Goal: Communication & Community: Answer question/provide support

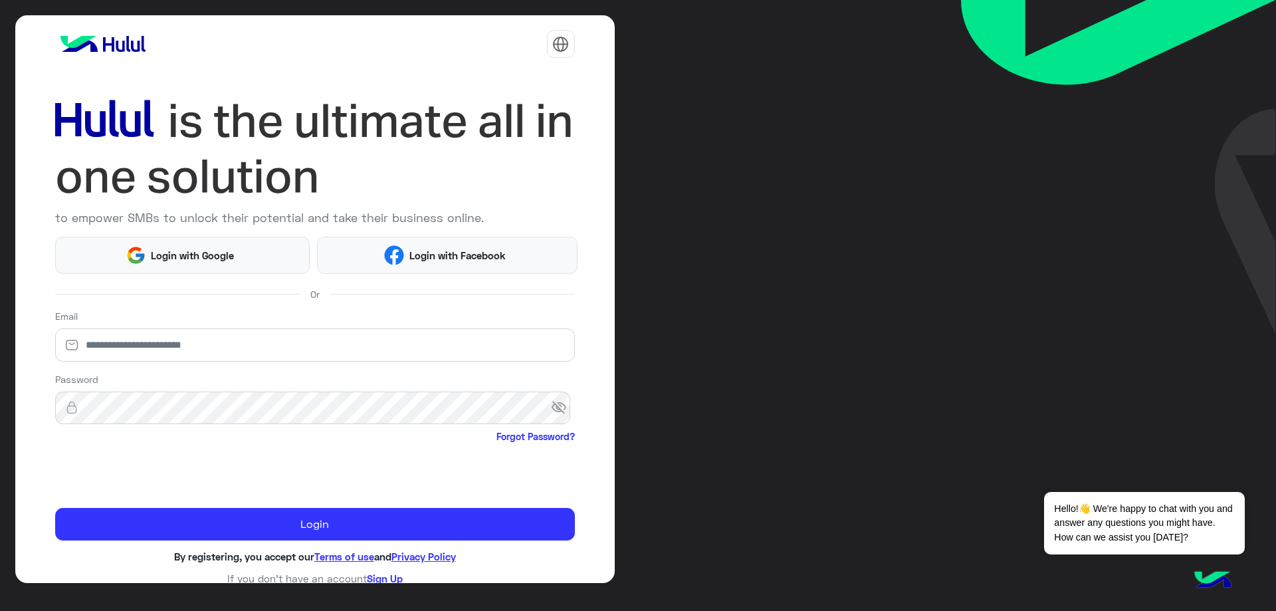
type input "**********"
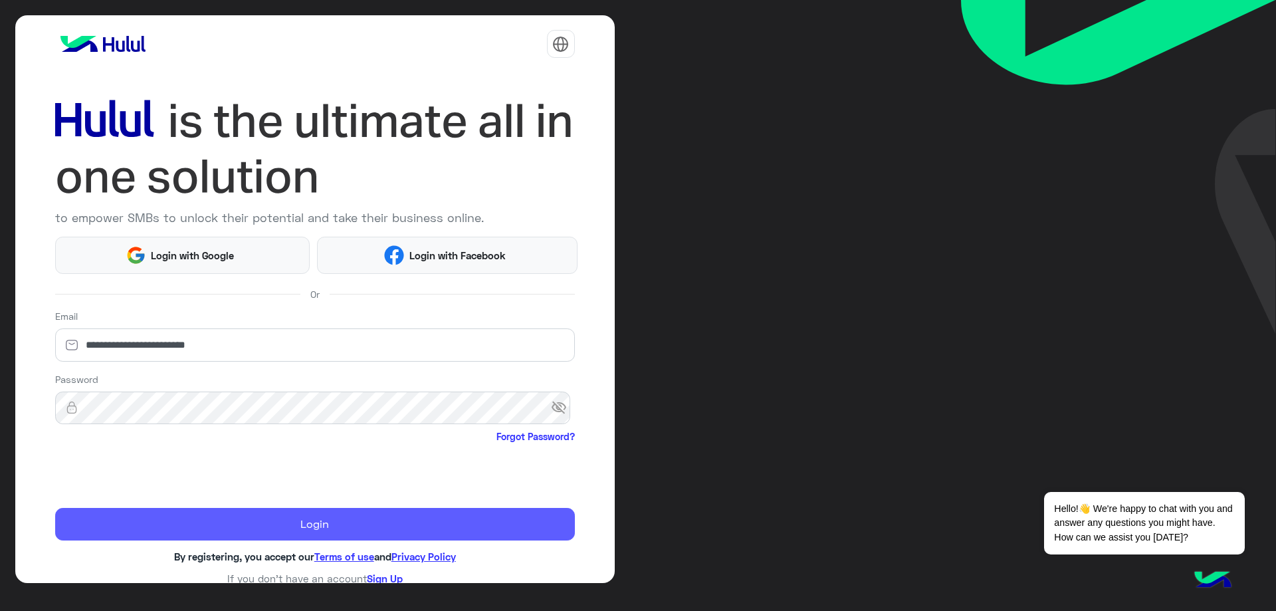
click at [274, 532] on button "Login" at bounding box center [315, 524] width 520 height 33
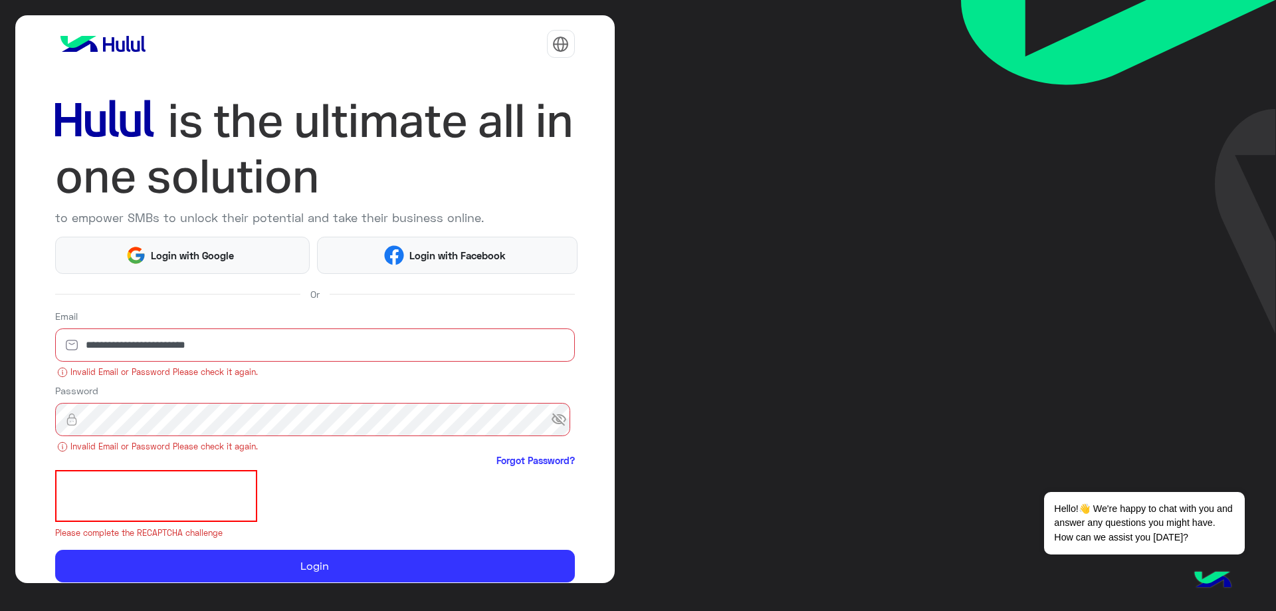
click at [560, 423] on span "visibility_off" at bounding box center [563, 419] width 24 height 24
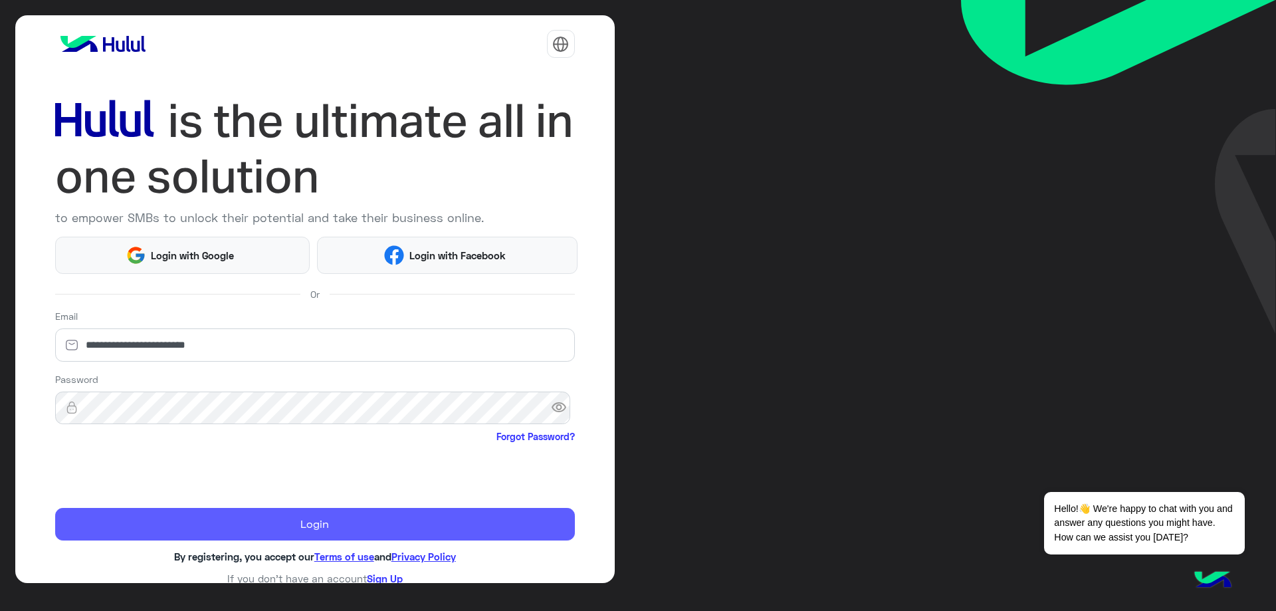
click at [176, 527] on button "Login" at bounding box center [315, 524] width 520 height 33
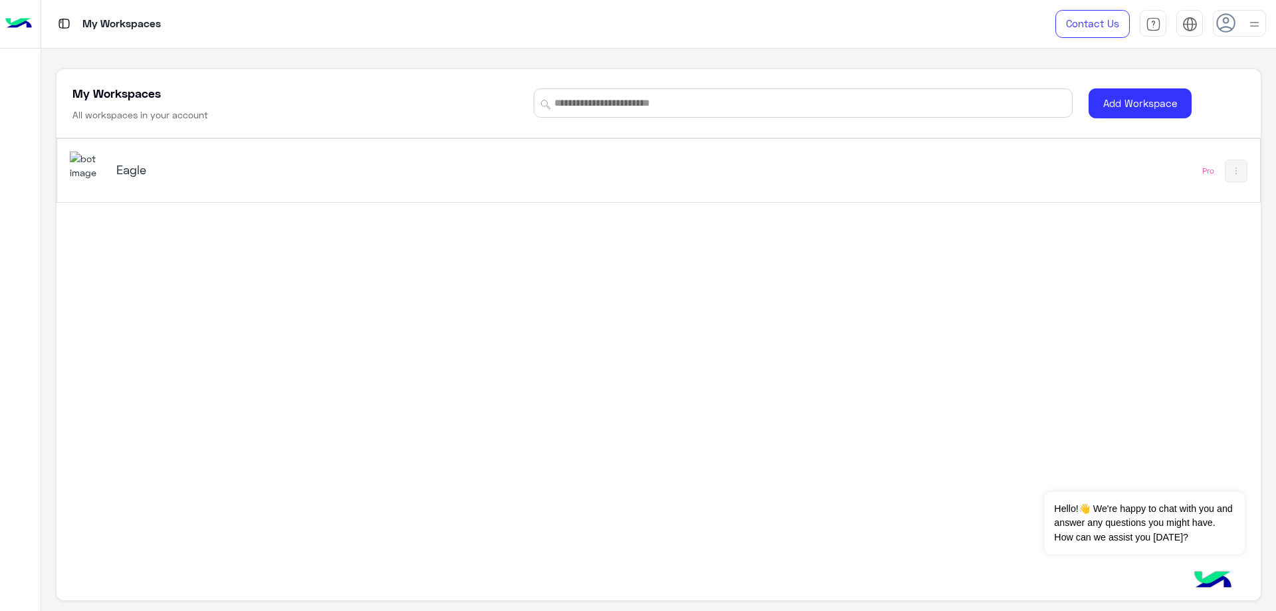
click at [282, 171] on h5 "Eagle" at bounding box center [328, 169] width 424 height 16
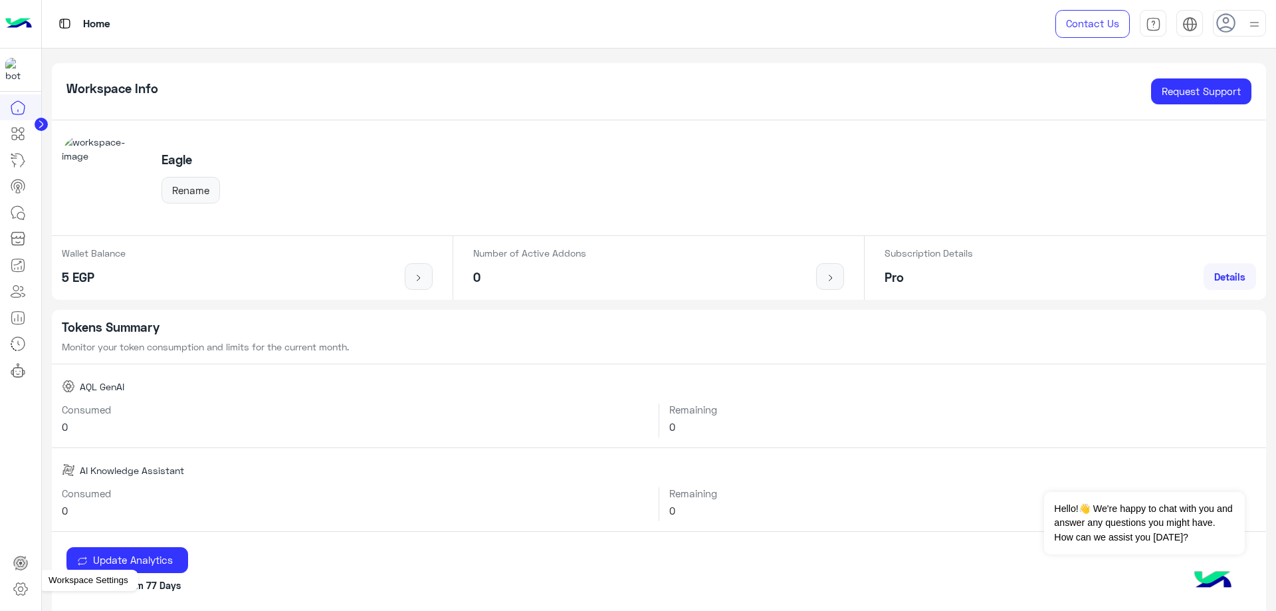
click at [22, 597] on link at bounding box center [21, 588] width 36 height 27
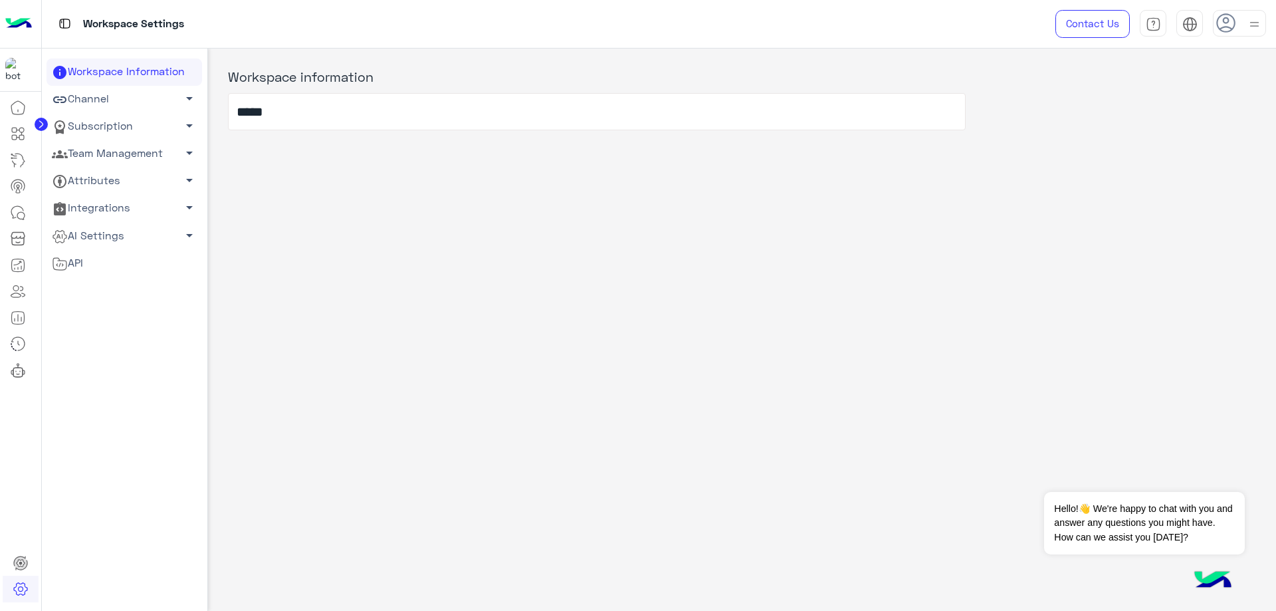
click at [127, 142] on link "Team Management arrow_drop_down" at bounding box center [124, 153] width 155 height 27
click at [124, 182] on link "Team Members" at bounding box center [124, 178] width 155 height 23
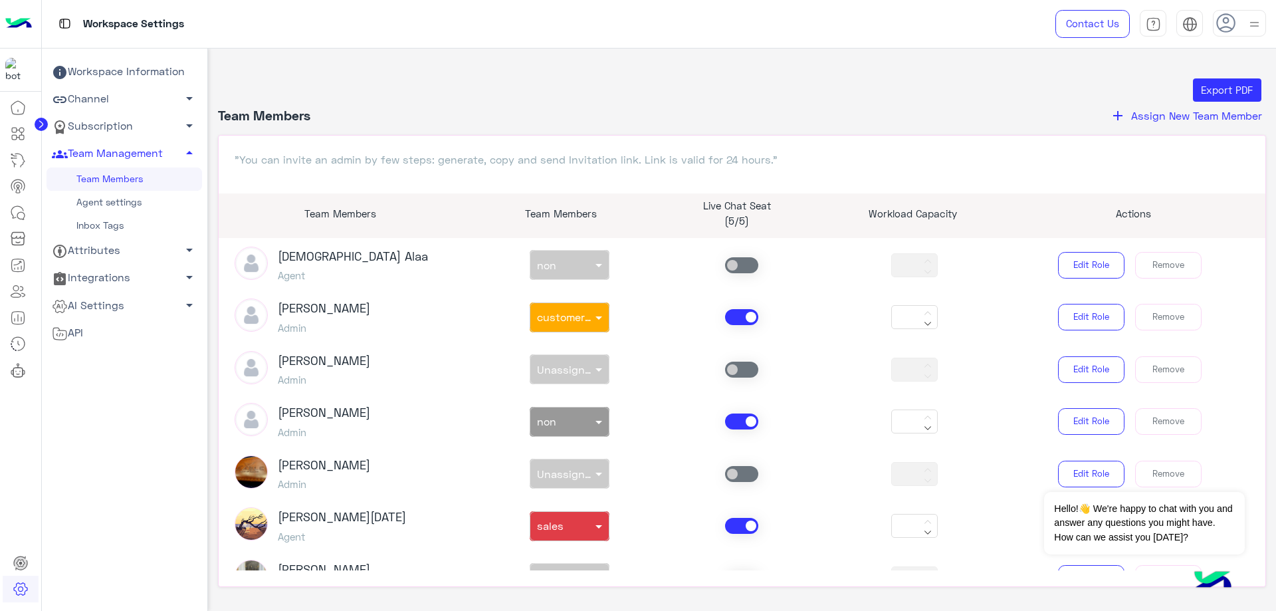
scroll to position [532, 0]
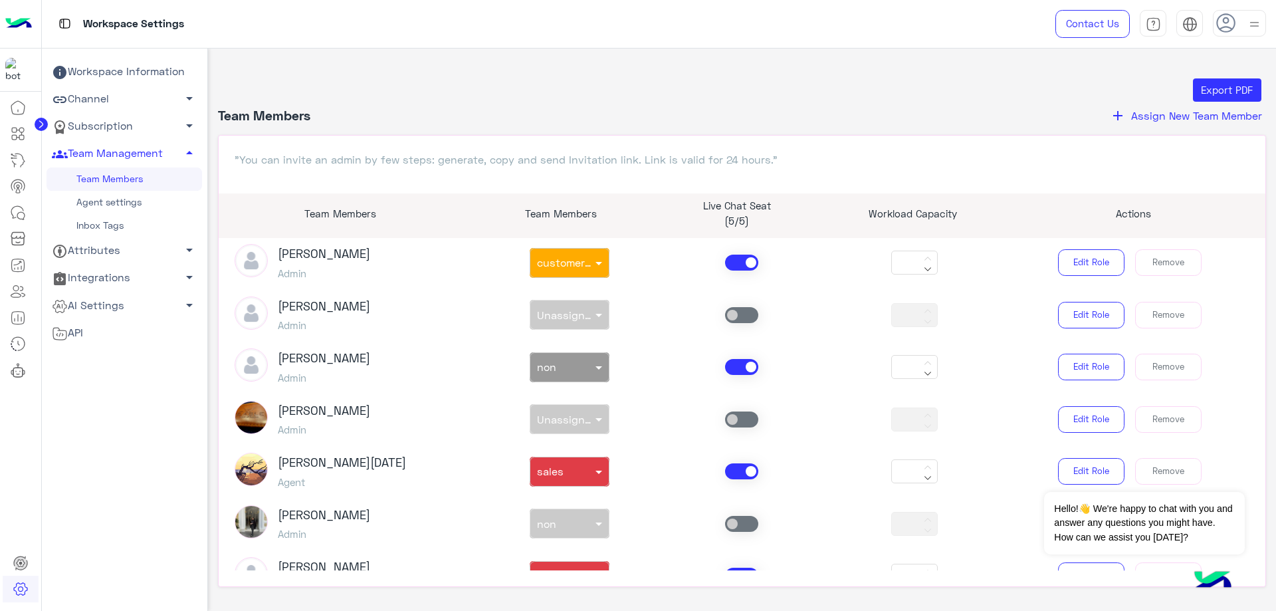
click at [746, 268] on span at bounding box center [741, 262] width 33 height 16
click at [744, 471] on span at bounding box center [741, 471] width 33 height 16
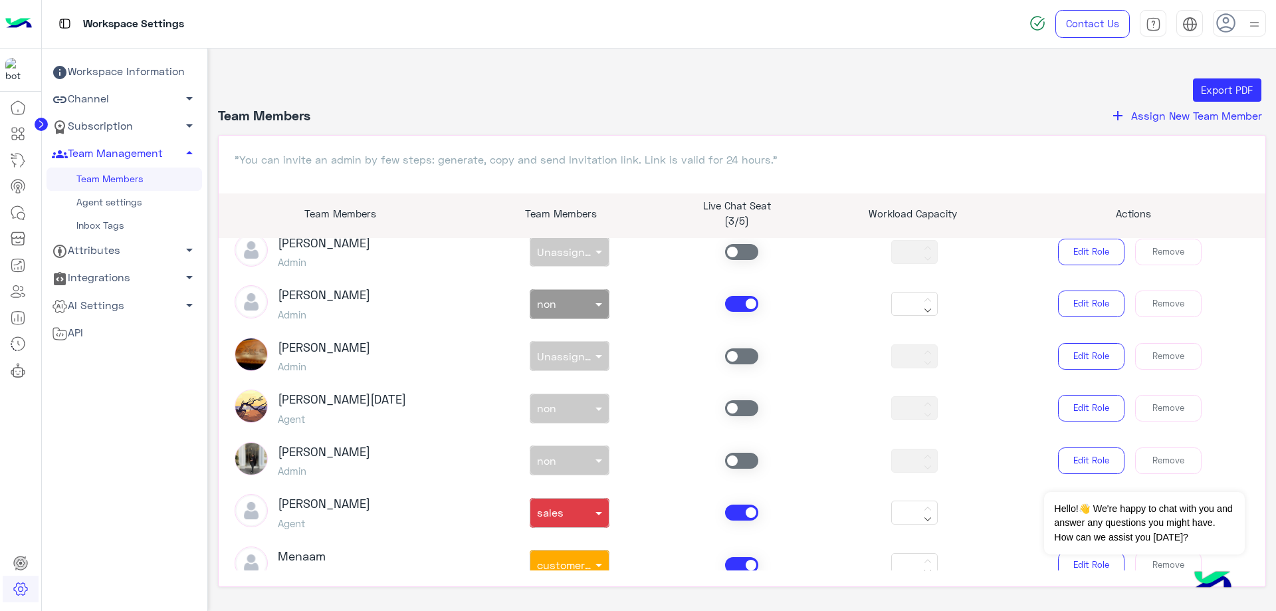
scroll to position [664, 0]
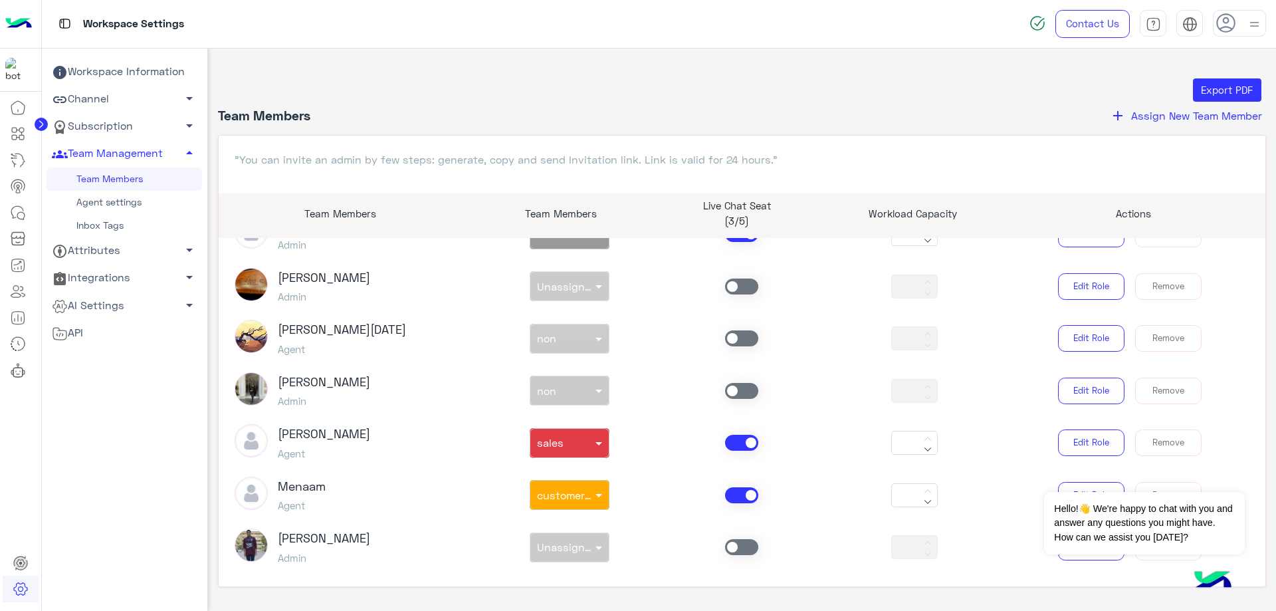
click at [739, 446] on span at bounding box center [741, 443] width 33 height 16
click at [741, 494] on span at bounding box center [741, 495] width 33 height 16
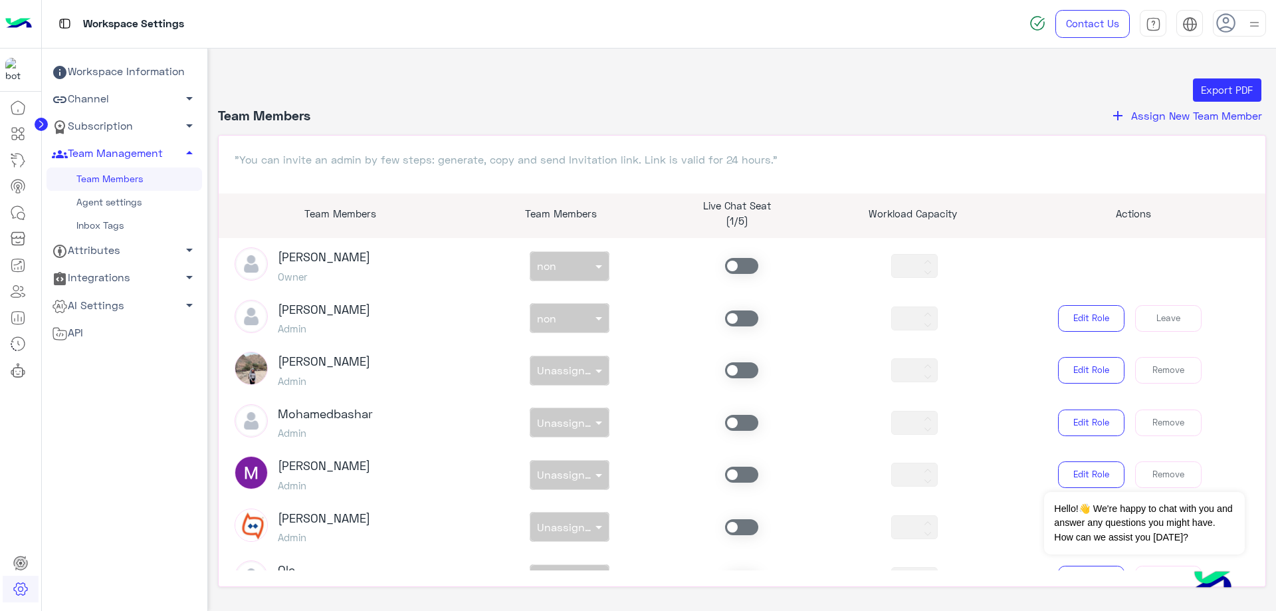
scroll to position [0, 0]
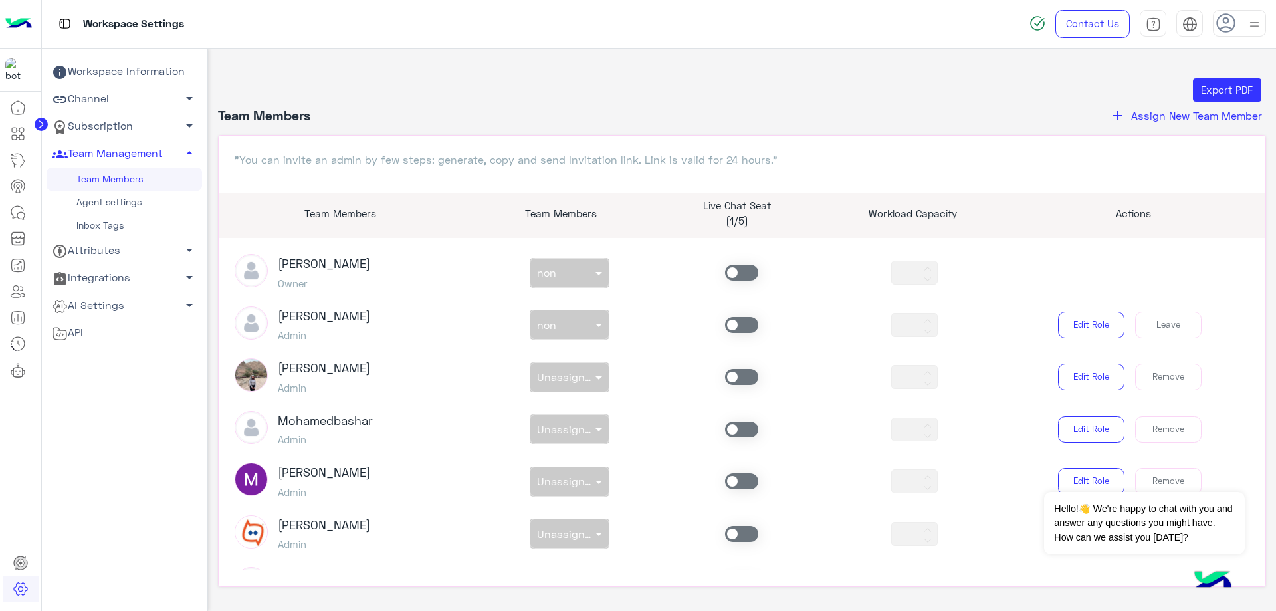
click at [747, 324] on span at bounding box center [741, 325] width 33 height 16
click at [575, 324] on div "non × non" at bounding box center [569, 325] width 173 height 30
click at [568, 326] on input "text" at bounding box center [554, 322] width 35 height 14
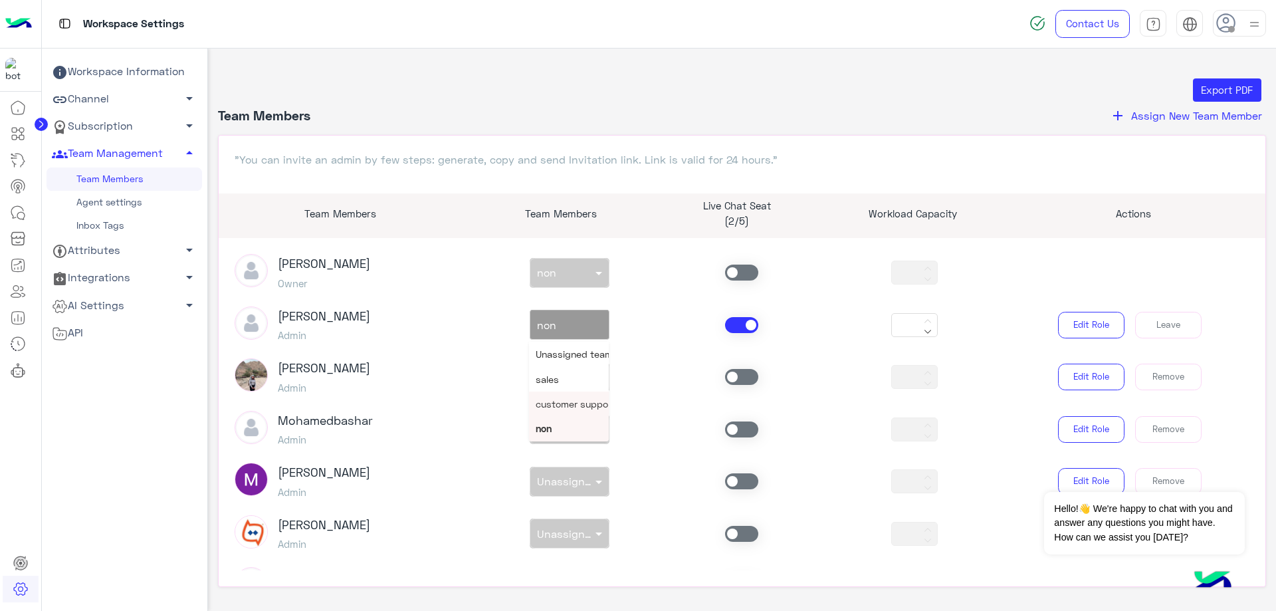
click at [568, 400] on span "customer support" at bounding box center [576, 403] width 80 height 11
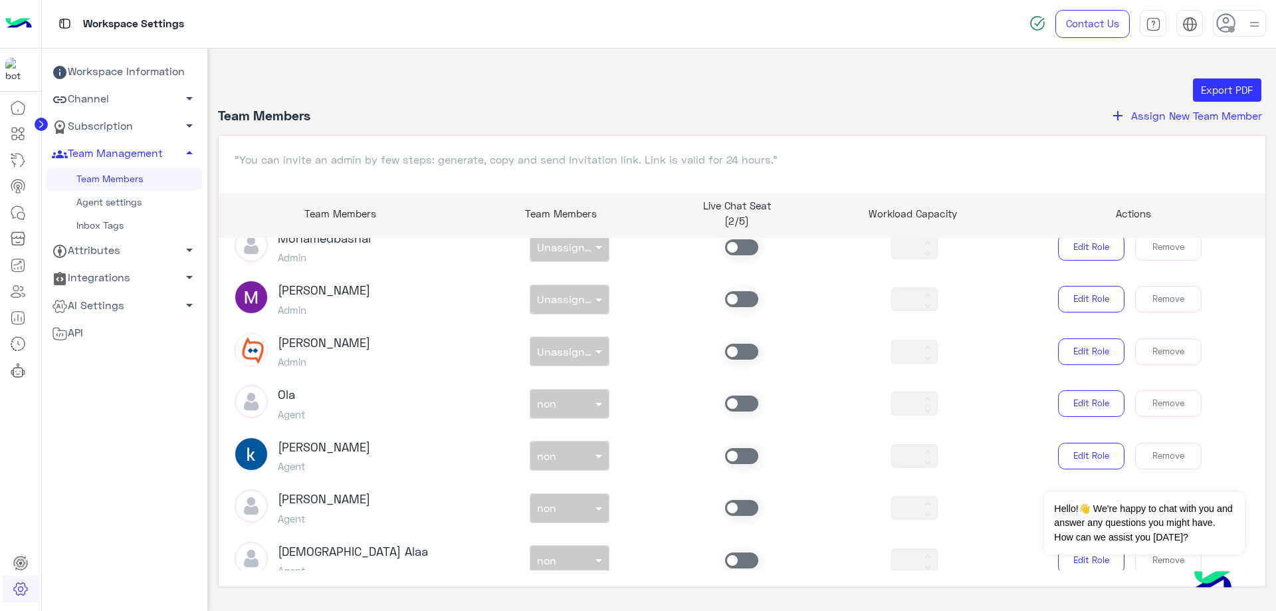
scroll to position [266, 0]
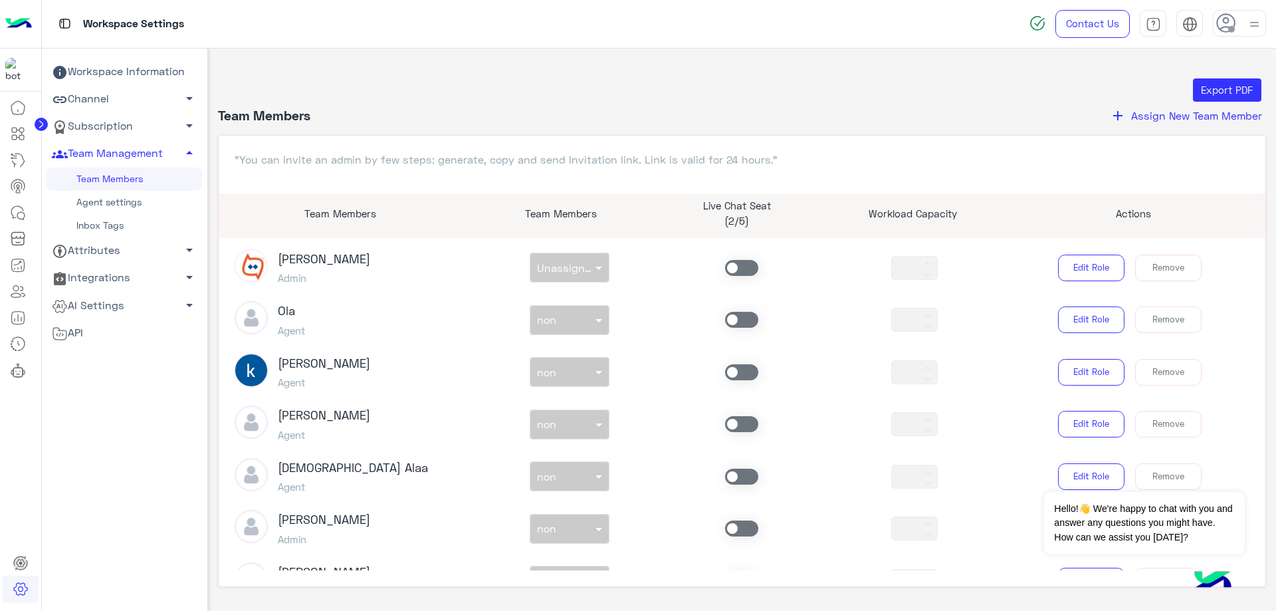
click at [736, 481] on span at bounding box center [741, 476] width 33 height 16
click at [575, 478] on div at bounding box center [569, 472] width 78 height 15
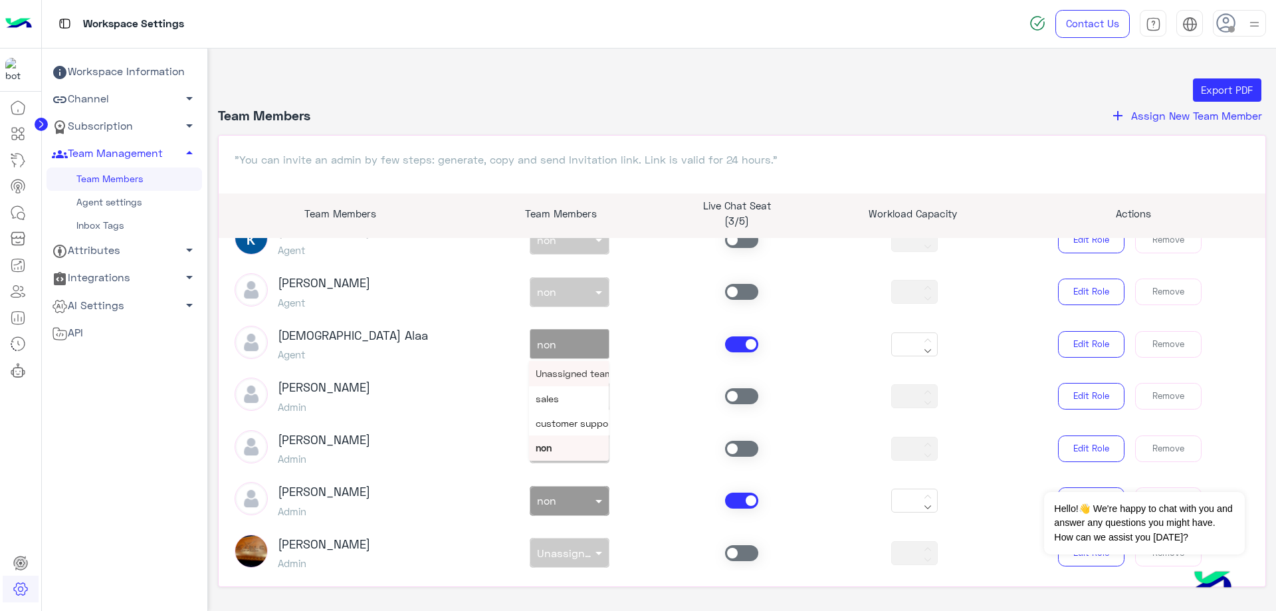
scroll to position [399, 0]
click at [577, 431] on div "customer support" at bounding box center [569, 422] width 80 height 25
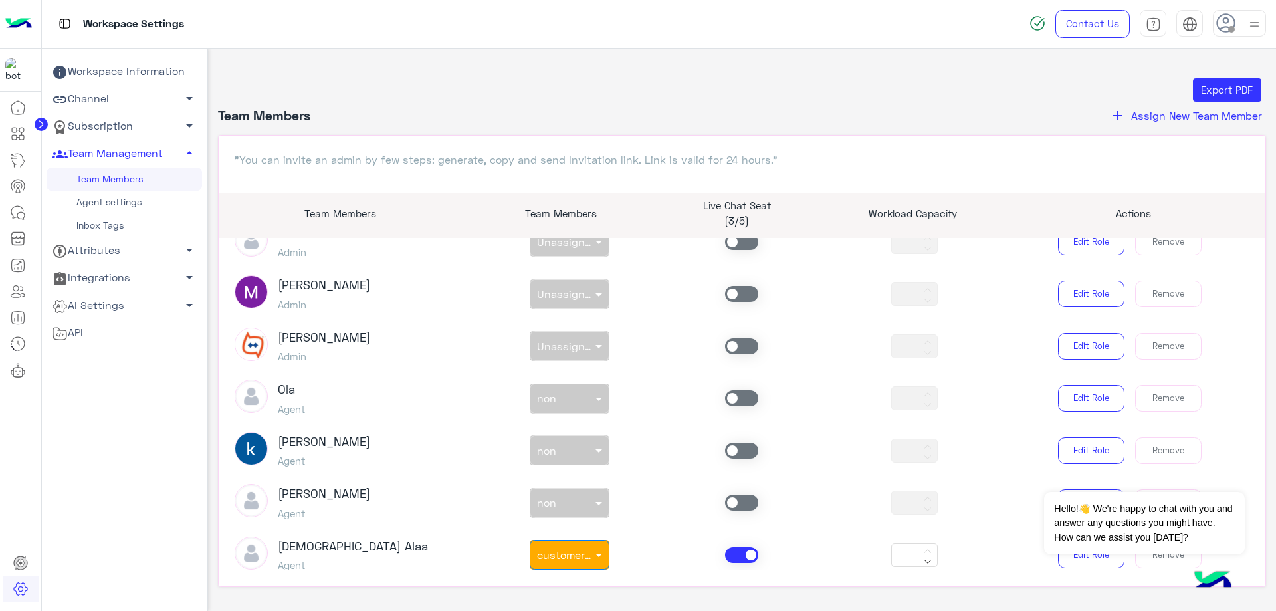
scroll to position [168, 0]
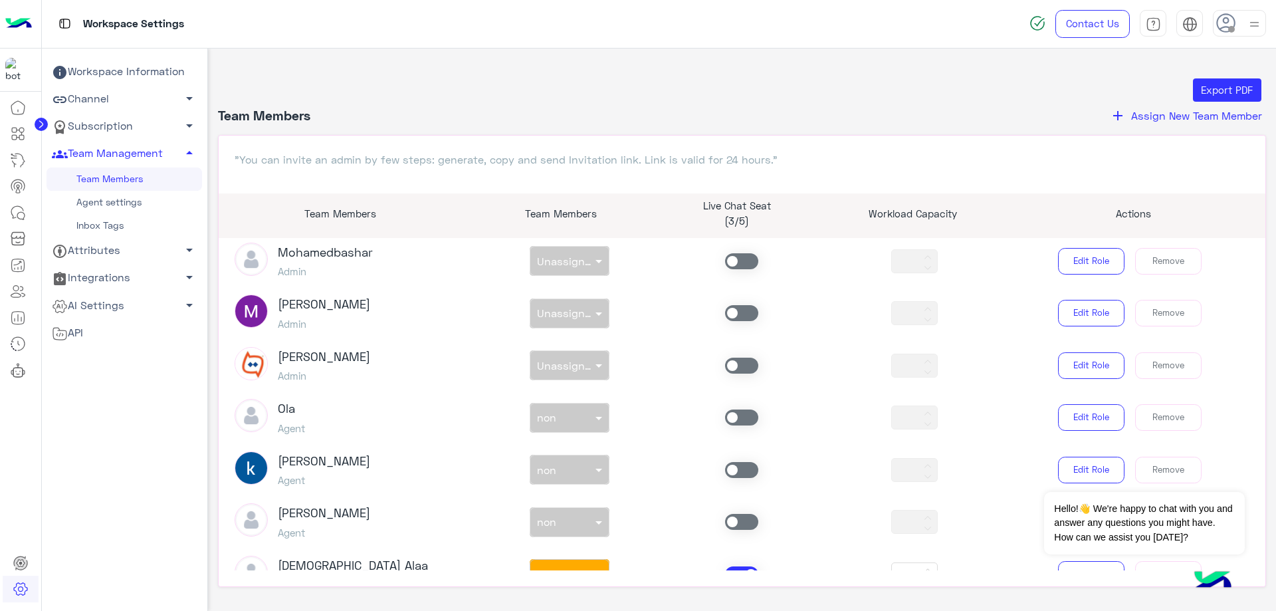
drag, startPoint x: 725, startPoint y: 522, endPoint x: 576, endPoint y: 490, distance: 152.1
click at [725, 521] on span at bounding box center [741, 522] width 33 height 16
click at [544, 520] on input "text" at bounding box center [554, 519] width 35 height 14
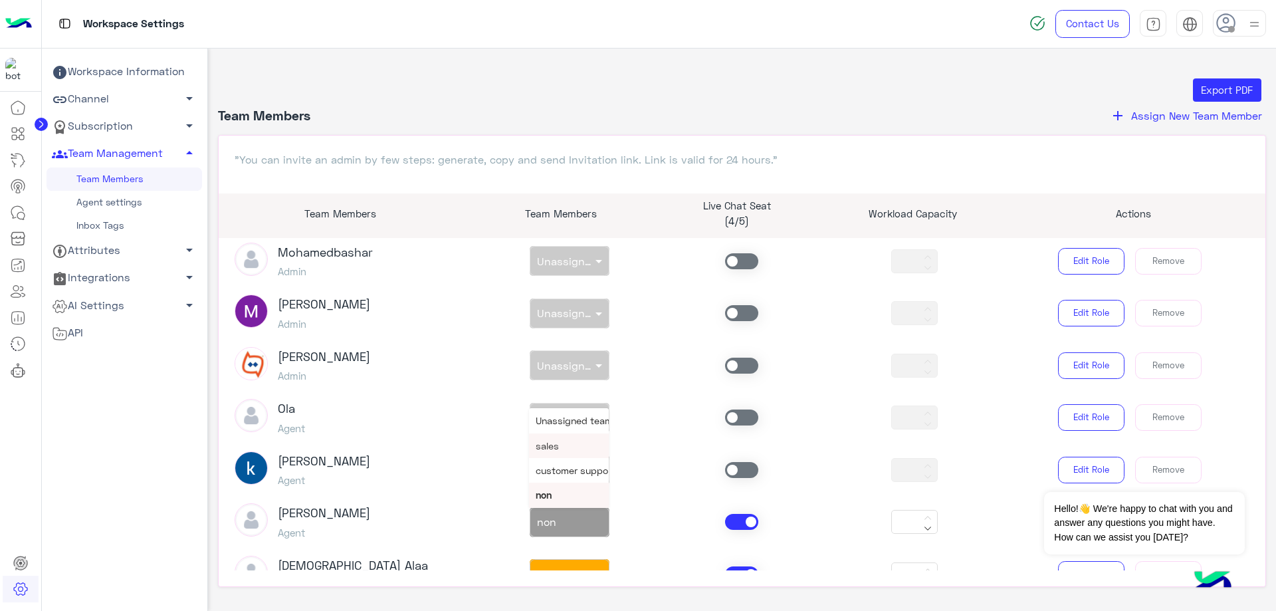
click at [548, 449] on span "sales" at bounding box center [547, 445] width 23 height 11
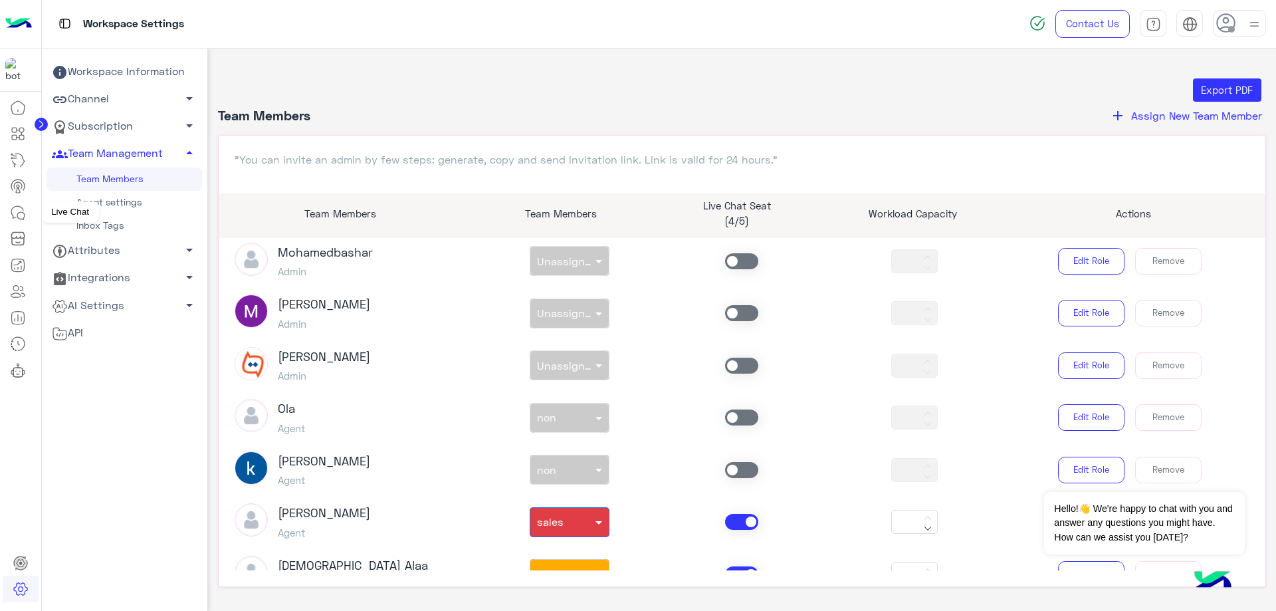
click at [15, 217] on icon at bounding box center [17, 212] width 12 height 12
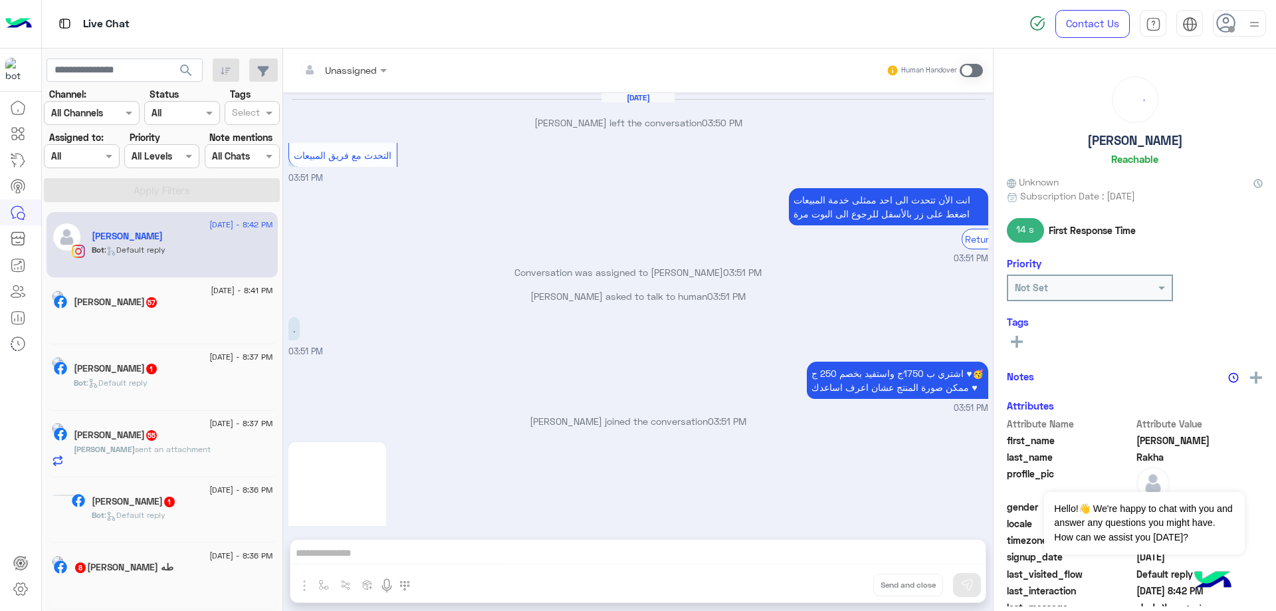
click at [1230, 27] on span at bounding box center [1231, 29] width 7 height 7
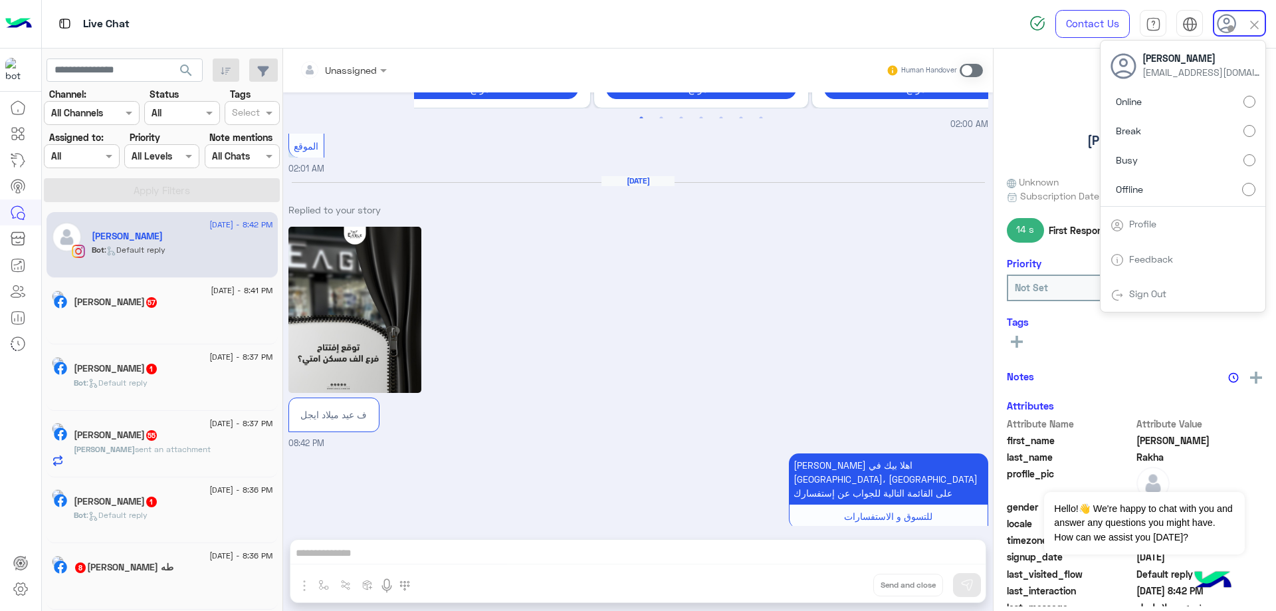
click at [1243, 106] on label "Online" at bounding box center [1182, 102] width 145 height 24
click at [90, 155] on div at bounding box center [82, 155] width 74 height 15
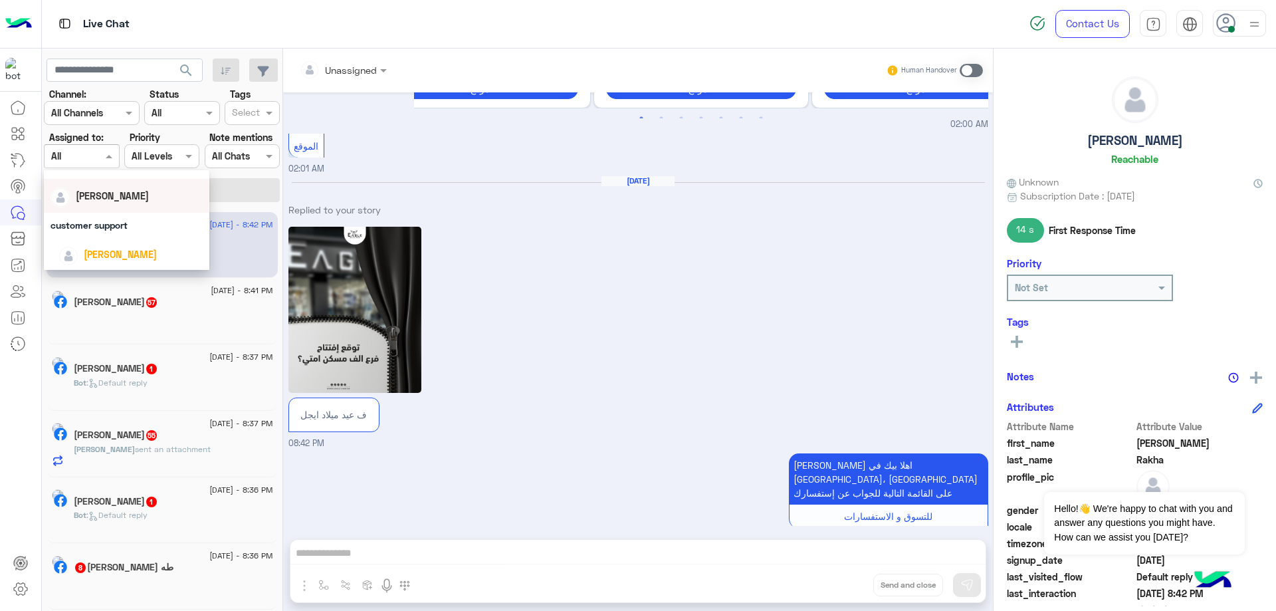
scroll to position [133, 0]
click at [116, 181] on div "[PERSON_NAME]" at bounding box center [130, 170] width 144 height 23
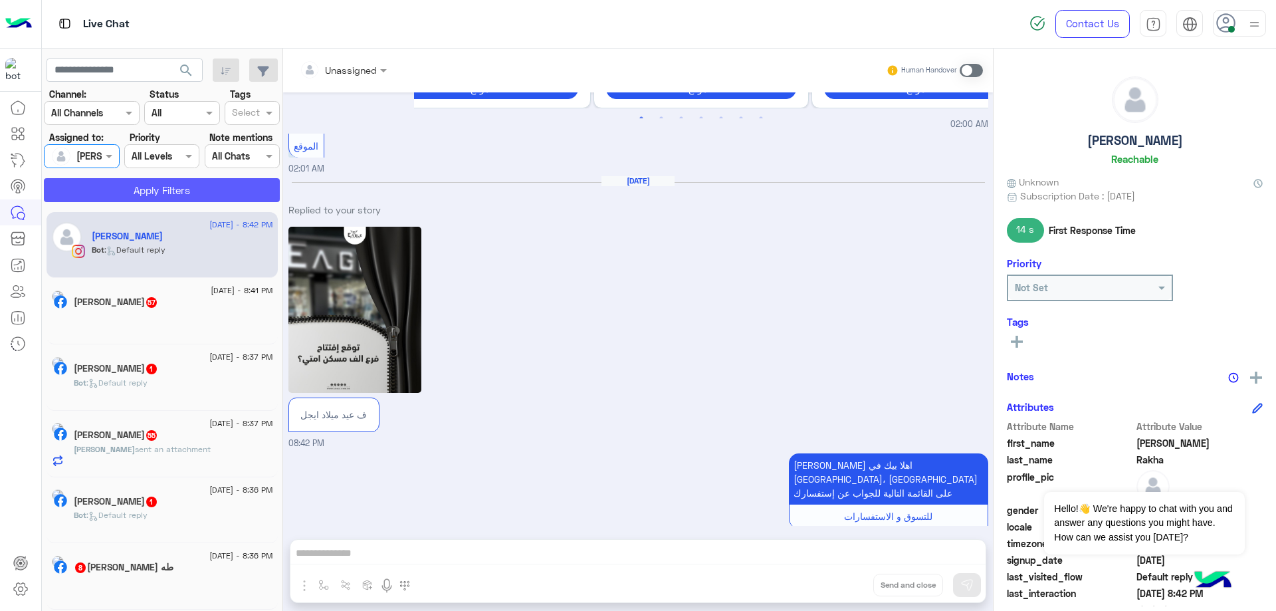
click at [146, 187] on button "Apply Filters" at bounding box center [162, 190] width 236 height 24
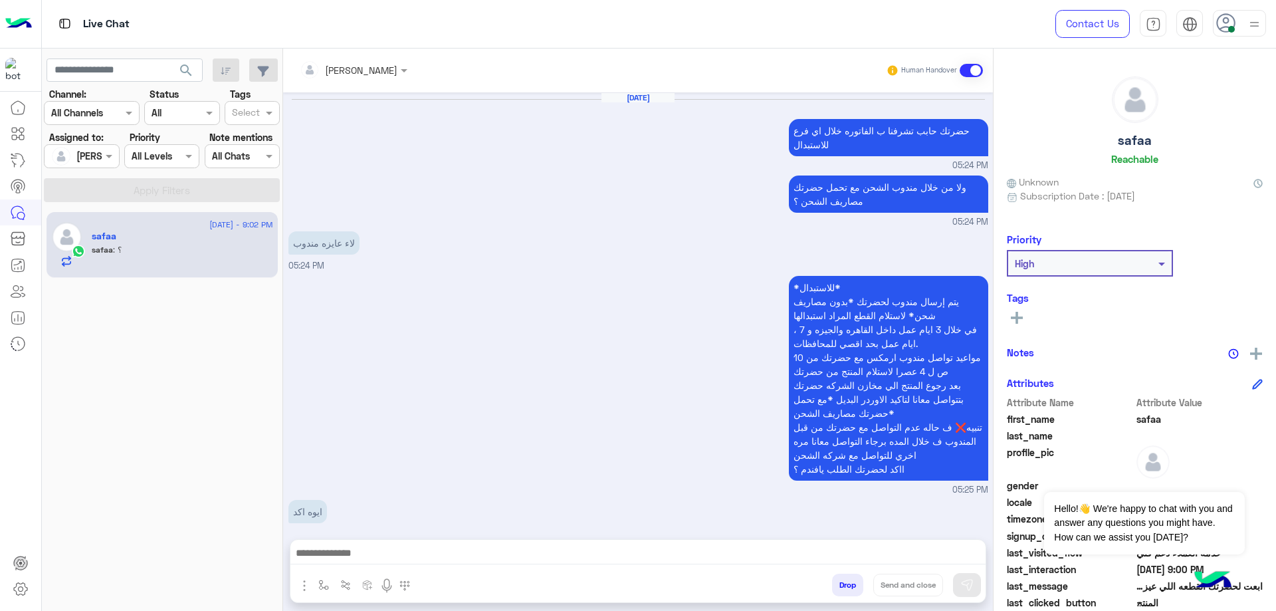
scroll to position [1046, 0]
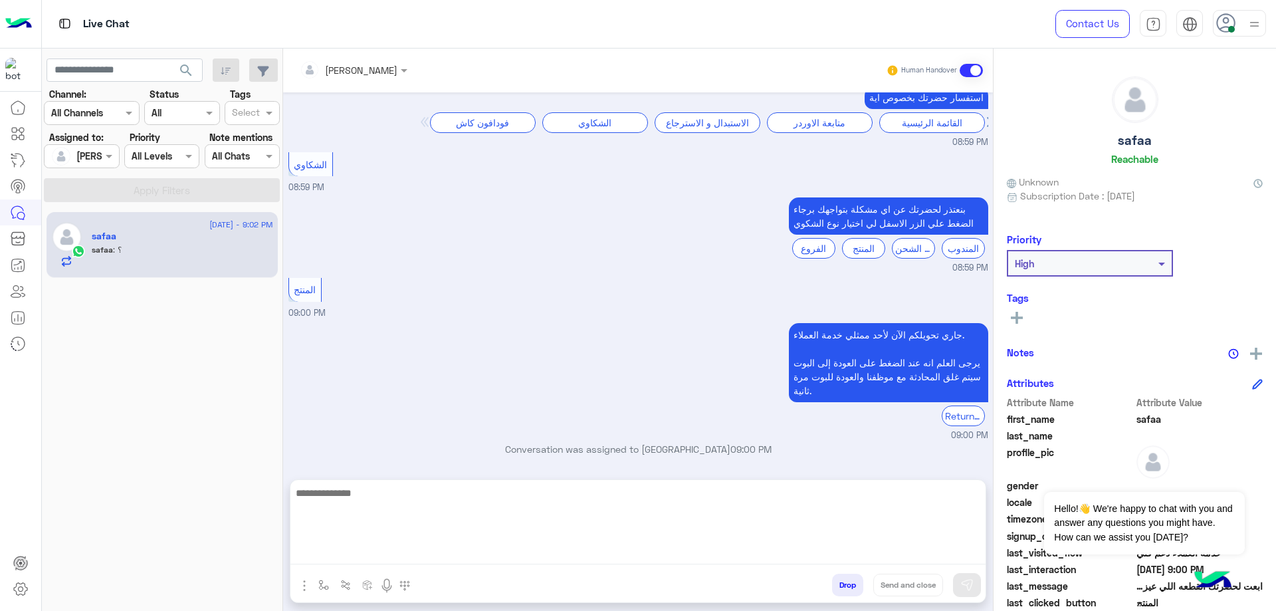
click at [377, 556] on textarea at bounding box center [637, 524] width 695 height 80
type textarea "**********"
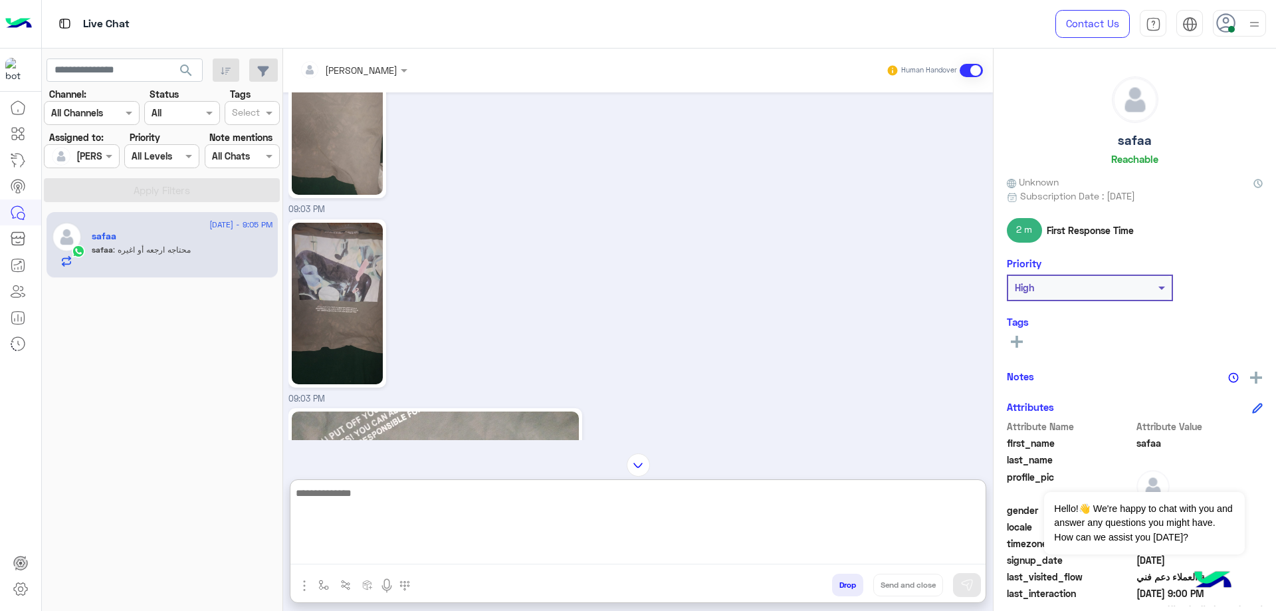
scroll to position [1413, 0]
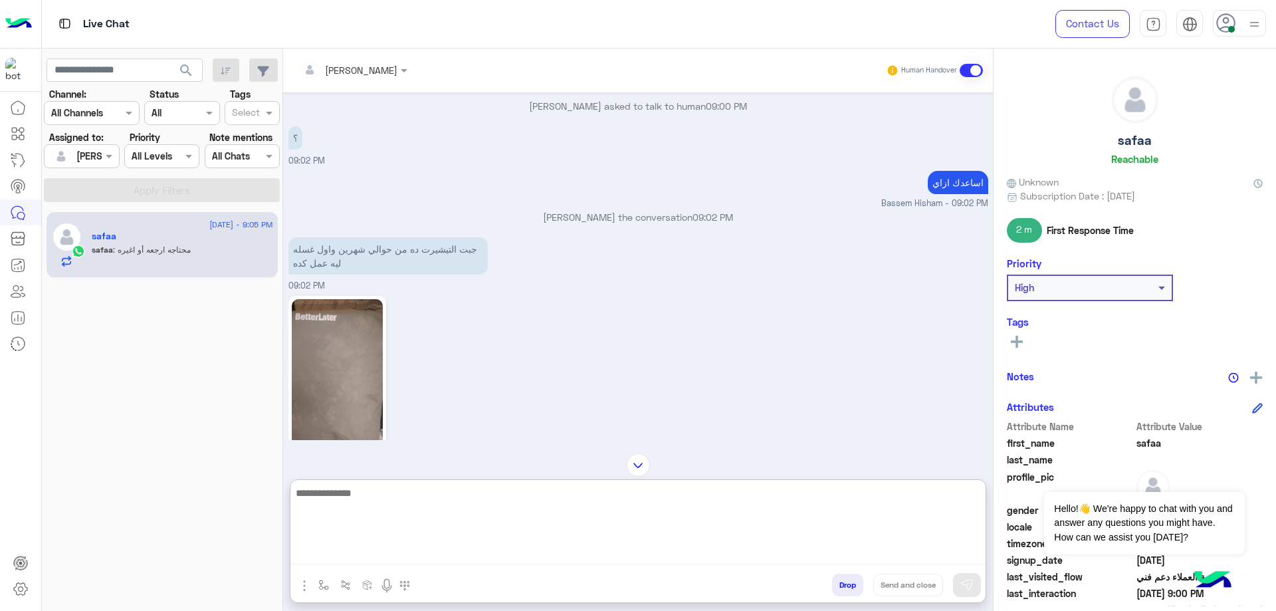
click at [422, 516] on textarea at bounding box center [637, 524] width 695 height 80
type textarea "*****"
type textarea "**********"
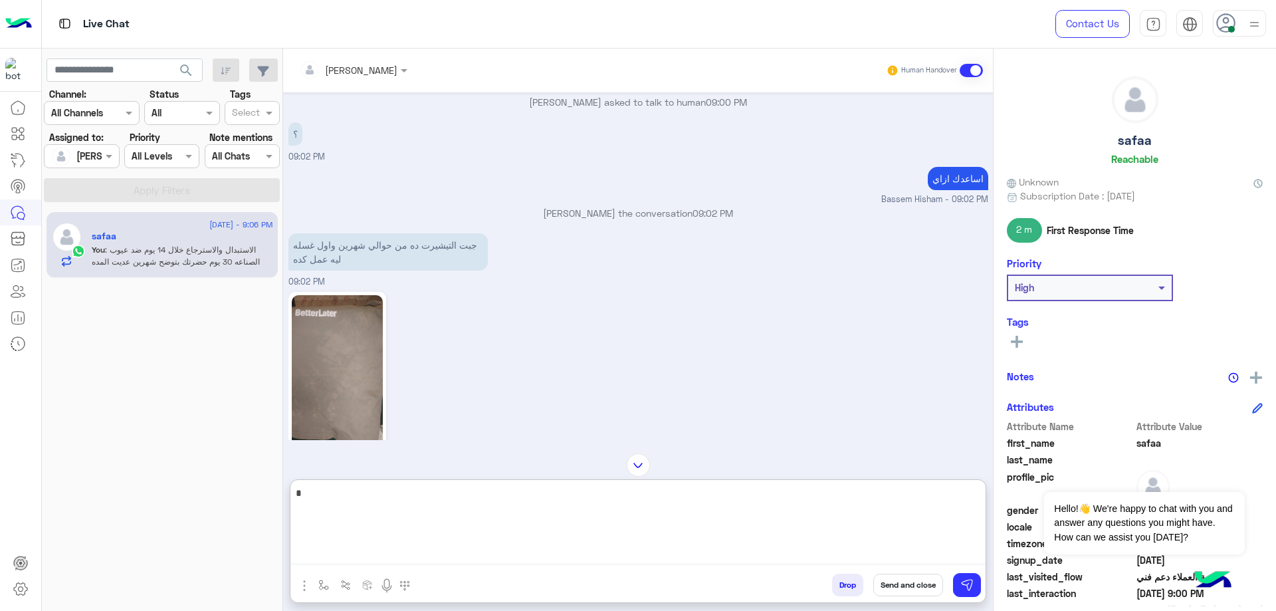
scroll to position [1882, 0]
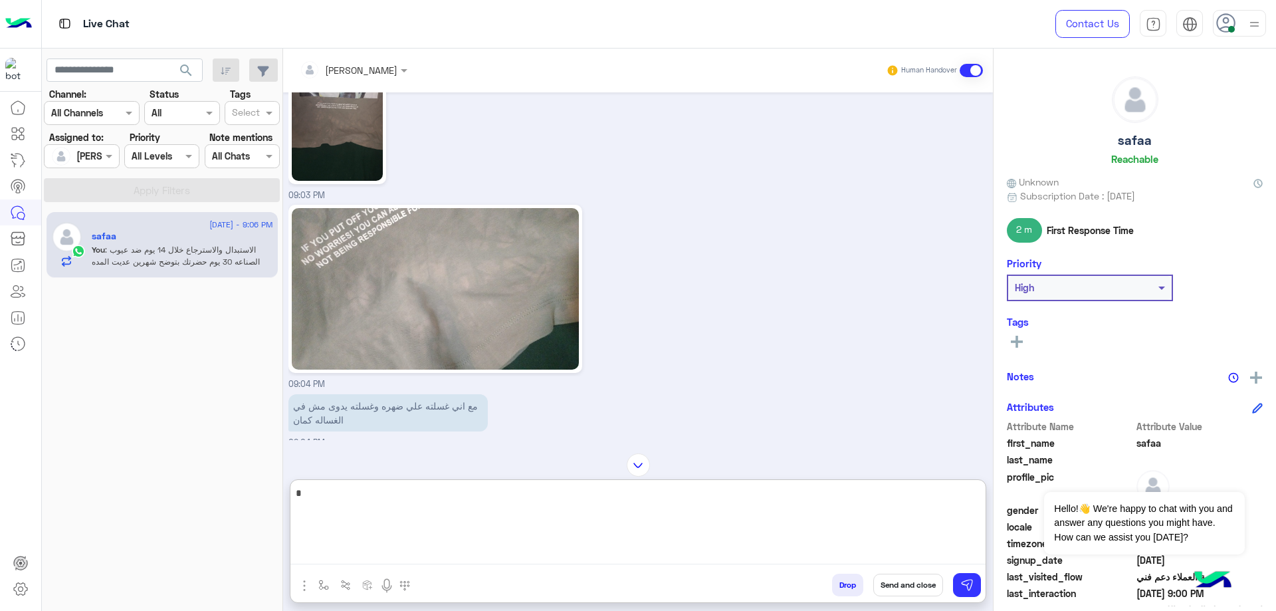
type textarea "*"
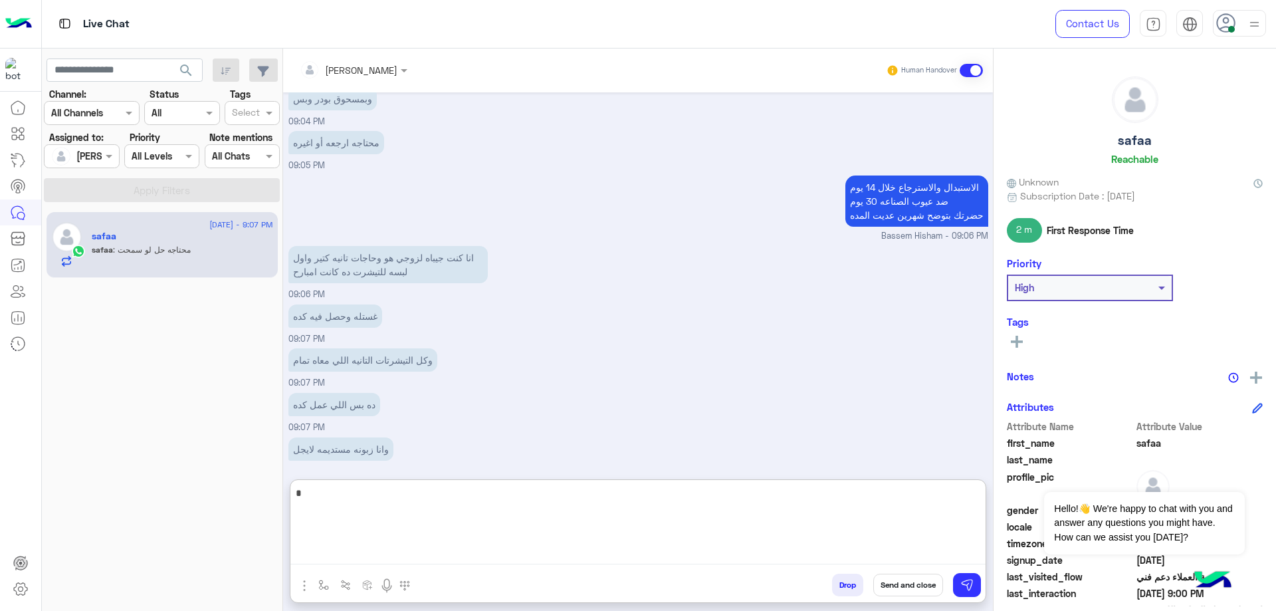
scroll to position [2295, 0]
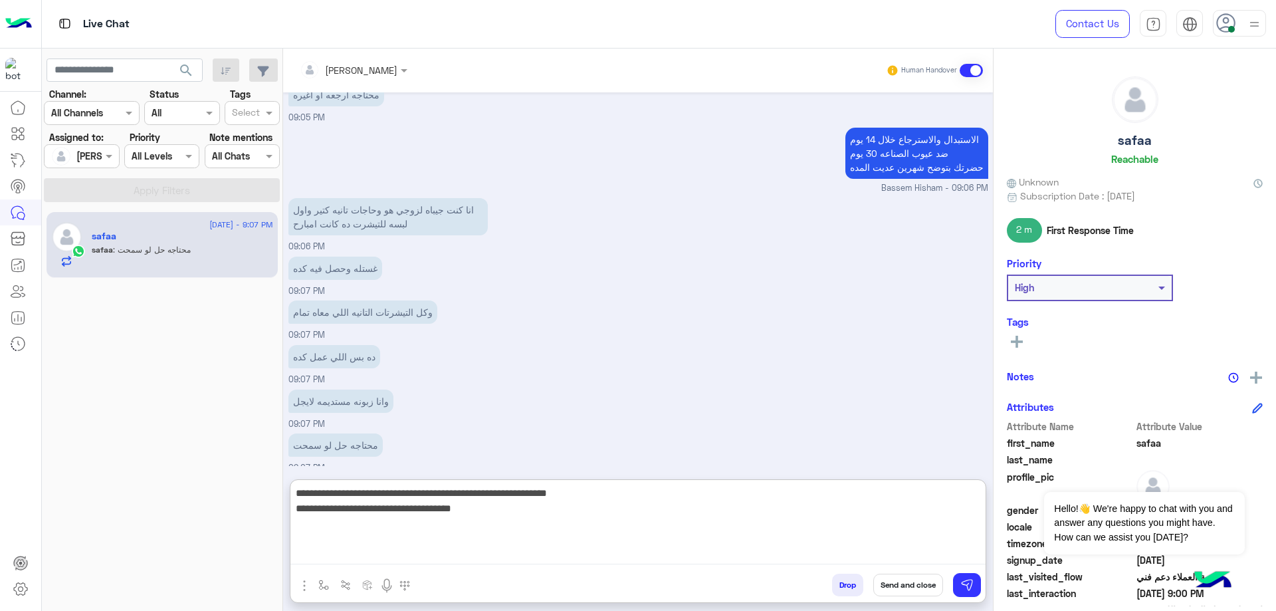
type textarea "**********"
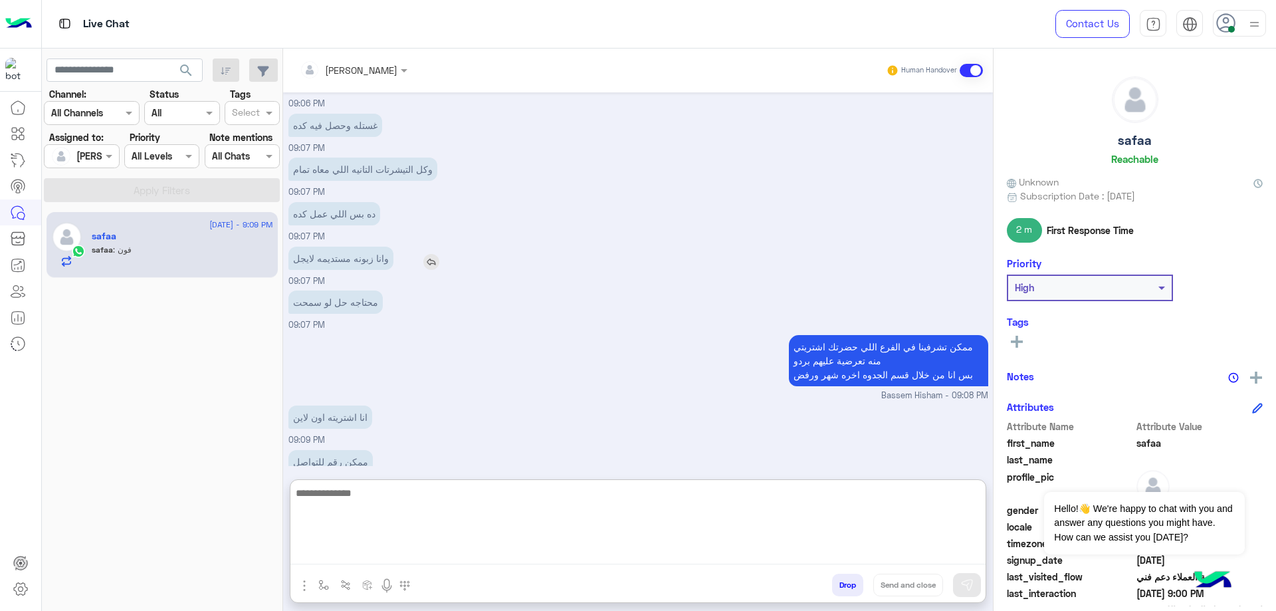
scroll to position [2498, 0]
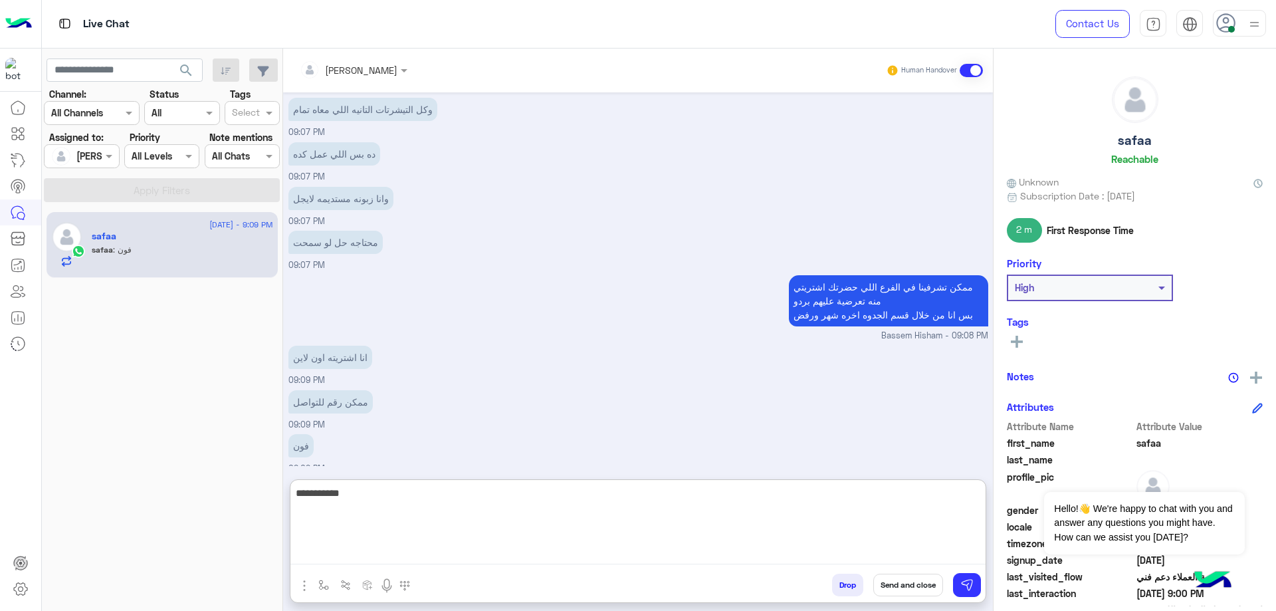
type textarea "**********"
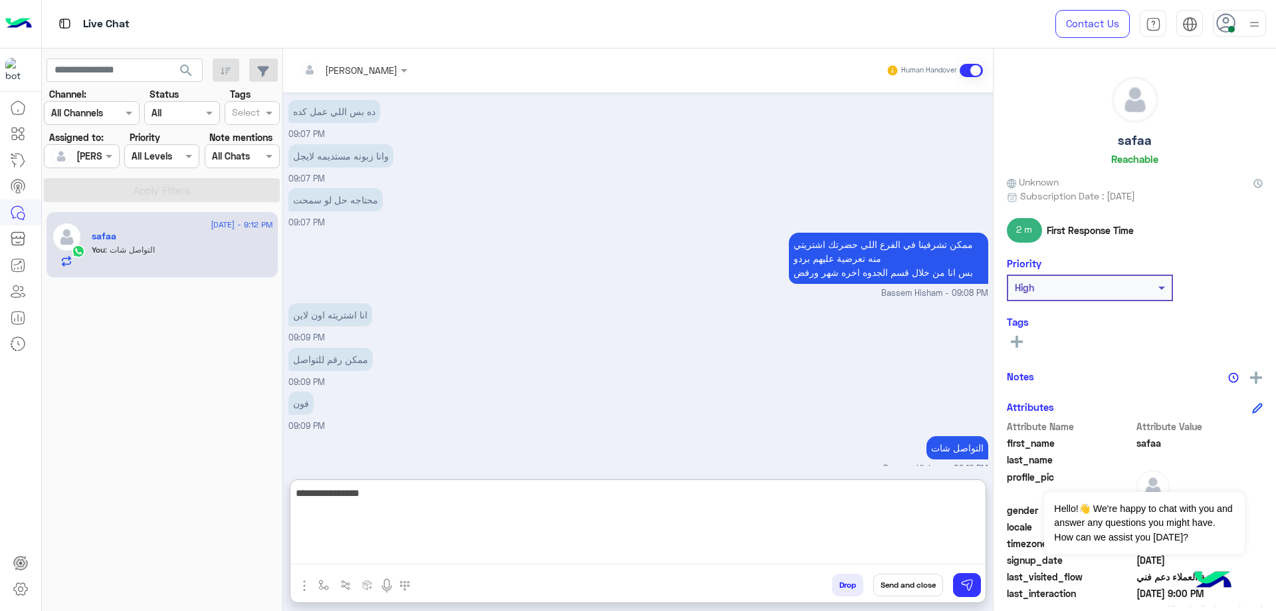
type textarea "**********"
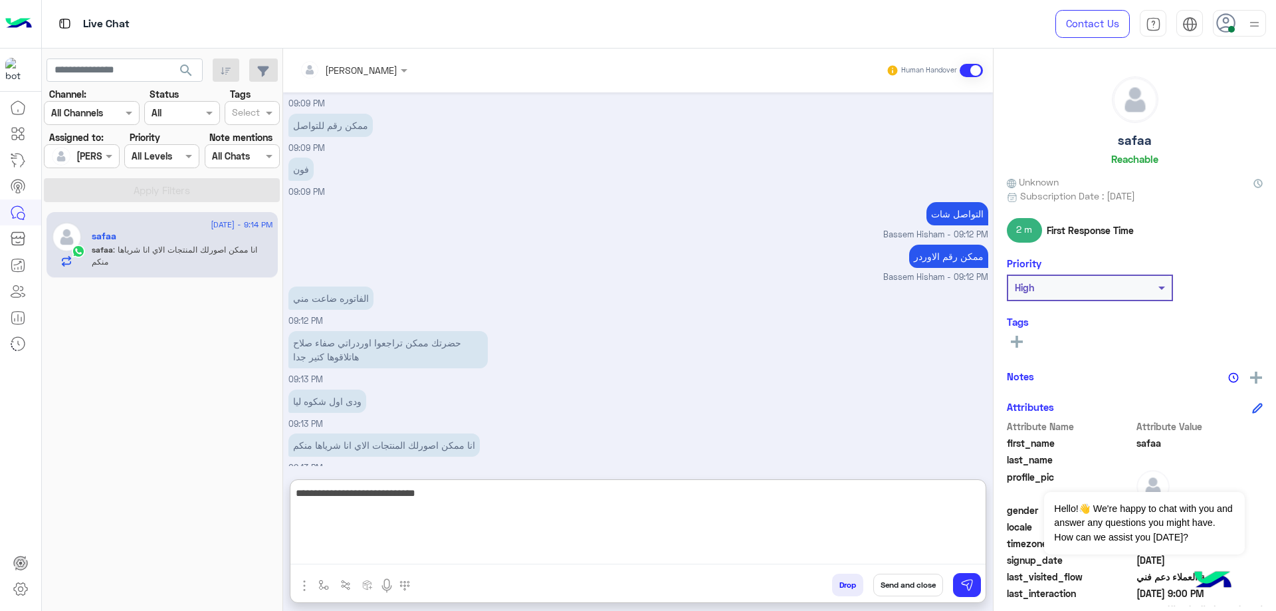
scroll to position [2818, 0]
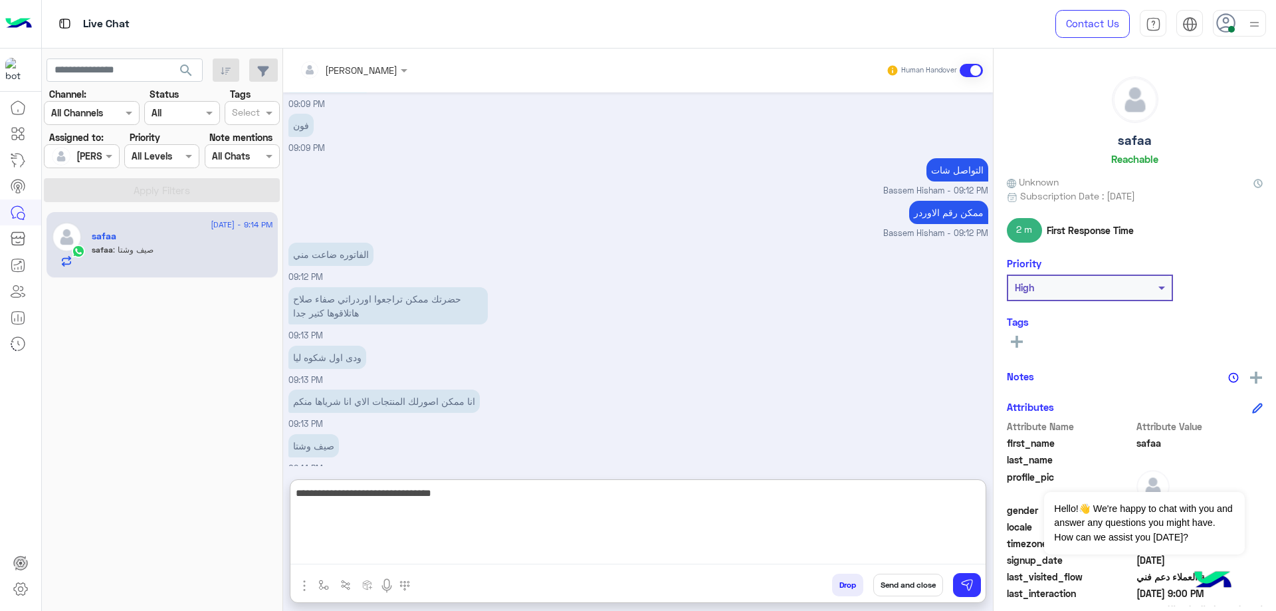
type textarea "**********"
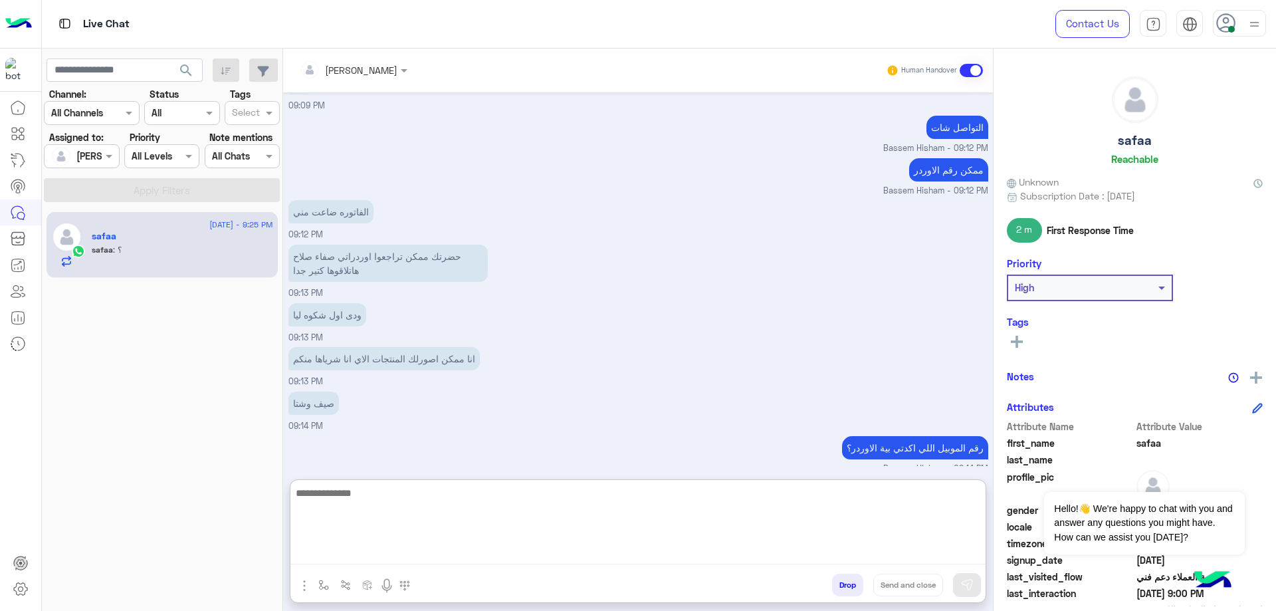
scroll to position [2949, 0]
